Goal: Find specific page/section: Find specific page/section

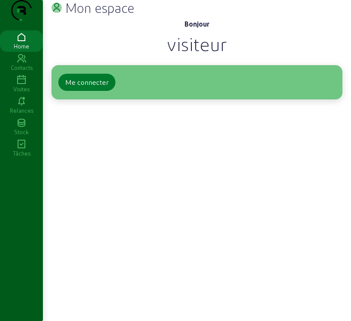
click at [99, 87] on div "Me connecter" at bounding box center [86, 82] width 43 height 10
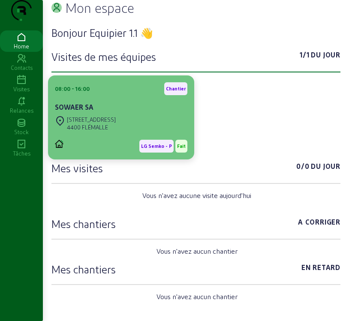
click at [129, 112] on div "SOWAER SA" at bounding box center [121, 107] width 132 height 10
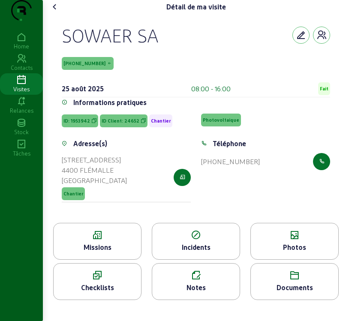
click at [193, 253] on div "Incidents" at bounding box center [195, 247] width 87 height 10
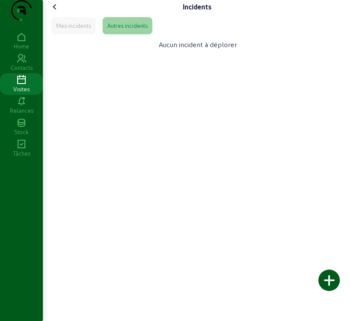
click at [55, 12] on icon at bounding box center [55, 7] width 10 height 10
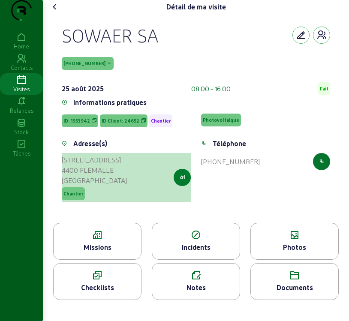
click at [180, 181] on icon "button" at bounding box center [183, 178] width 6 height 8
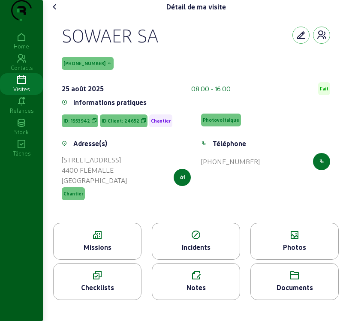
click at [107, 253] on div "Missions" at bounding box center [97, 247] width 87 height 10
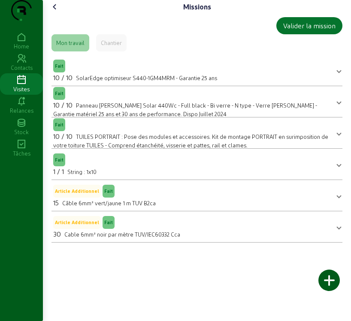
click at [263, 14] on div "Missions" at bounding box center [197, 7] width 298 height 14
